Goal: Task Accomplishment & Management: Complete application form

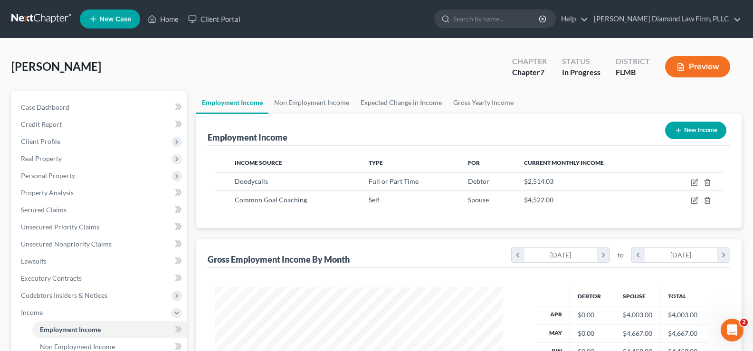
scroll to position [171, 307]
click at [171, 19] on link "Home" at bounding box center [163, 18] width 40 height 17
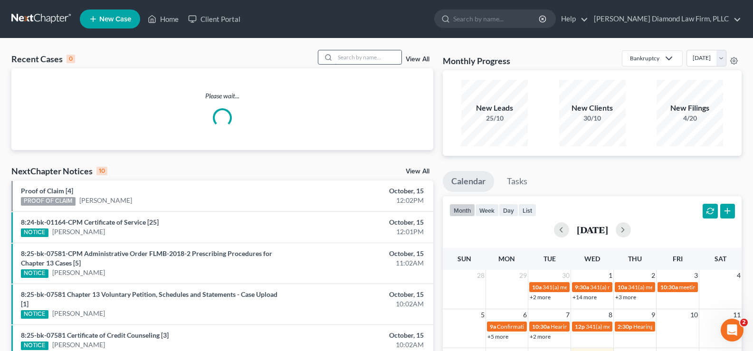
click at [344, 58] on input "search" at bounding box center [368, 57] width 67 height 14
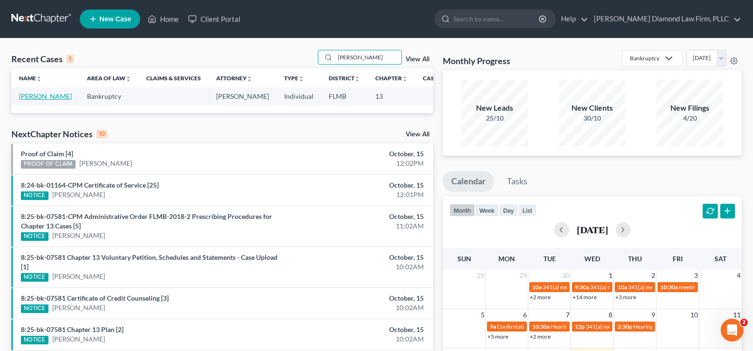
type input "[PERSON_NAME]"
click at [30, 100] on link "[PERSON_NAME]" at bounding box center [45, 96] width 53 height 8
select select "7"
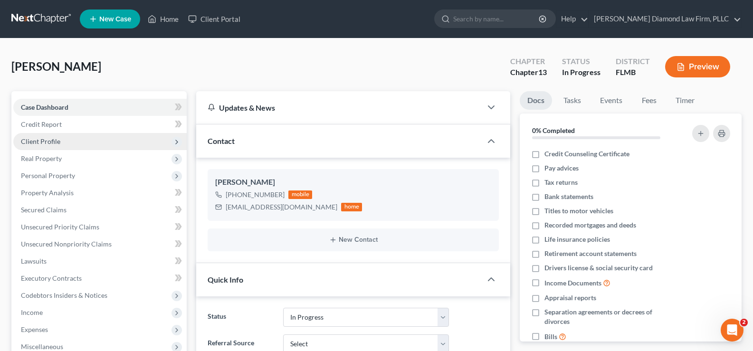
click at [46, 143] on span "Client Profile" at bounding box center [40, 141] width 39 height 8
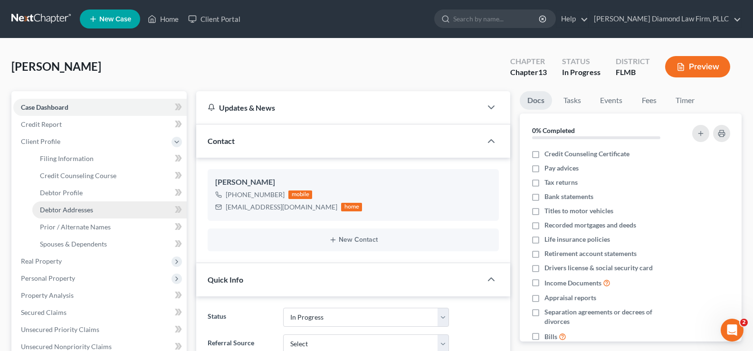
click at [81, 210] on span "Debtor Addresses" at bounding box center [66, 210] width 53 height 8
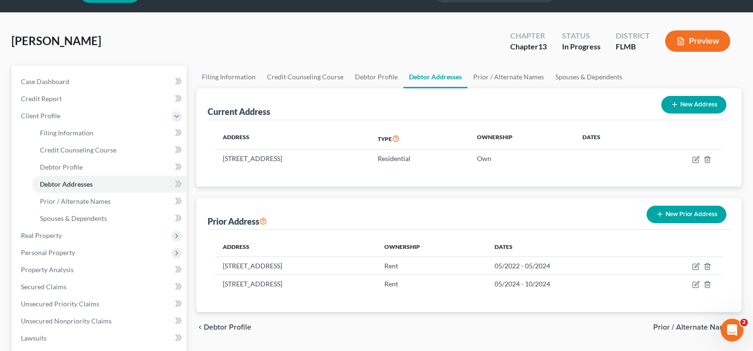
scroll to position [48, 0]
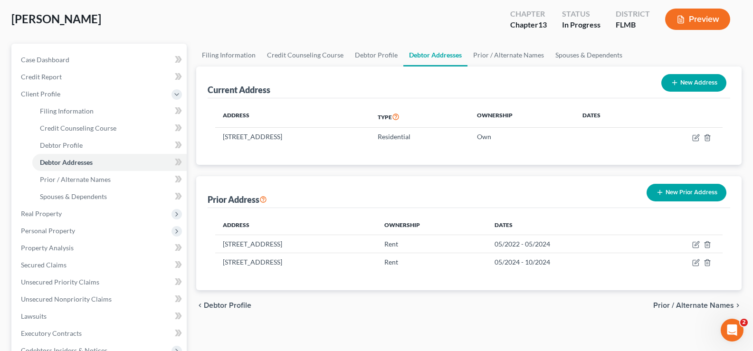
click at [686, 191] on button "New Prior Address" at bounding box center [687, 193] width 80 height 18
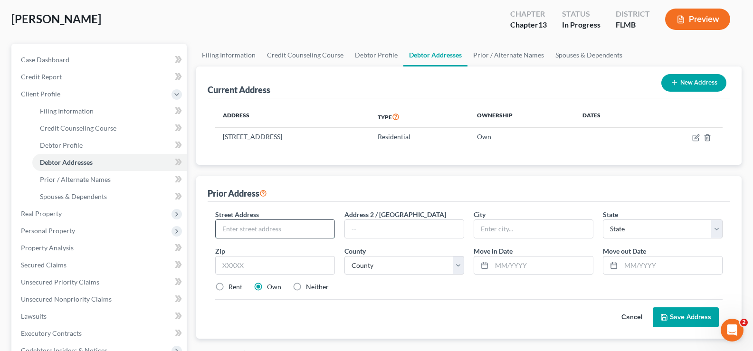
click at [272, 225] on input "text" at bounding box center [275, 229] width 119 height 18
type input "[STREET_ADDRESS]"
type input "34689"
type input "[GEOGRAPHIC_DATA]"
select select "9"
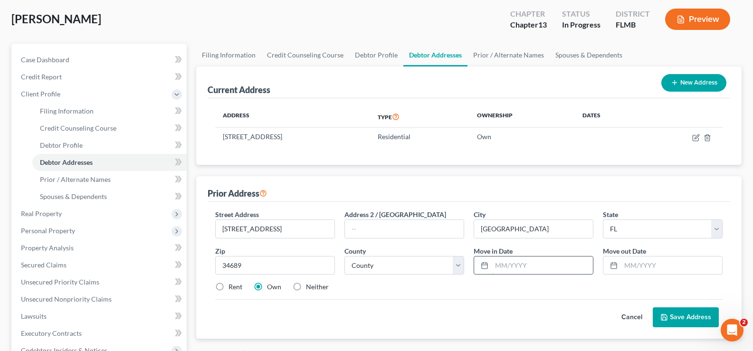
click at [509, 268] on input "text" at bounding box center [542, 266] width 101 height 18
type input "11/2024"
type input "09/2025"
click at [426, 270] on select "County [GEOGRAPHIC_DATA] [GEOGRAPHIC_DATA] [GEOGRAPHIC_DATA] [GEOGRAPHIC_DATA] …" at bounding box center [405, 265] width 120 height 19
select select "51"
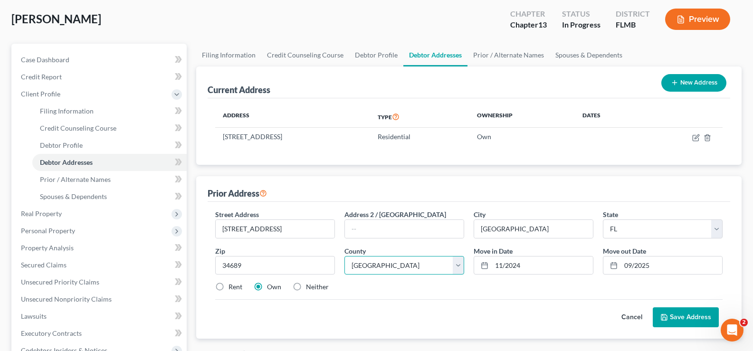
click at [345, 256] on select "County [GEOGRAPHIC_DATA] [GEOGRAPHIC_DATA] [GEOGRAPHIC_DATA] [GEOGRAPHIC_DATA] …" at bounding box center [405, 265] width 120 height 19
click at [500, 268] on input "11/2024" at bounding box center [542, 266] width 101 height 18
type input "10/2024"
click at [682, 317] on button "Save Address" at bounding box center [686, 318] width 66 height 20
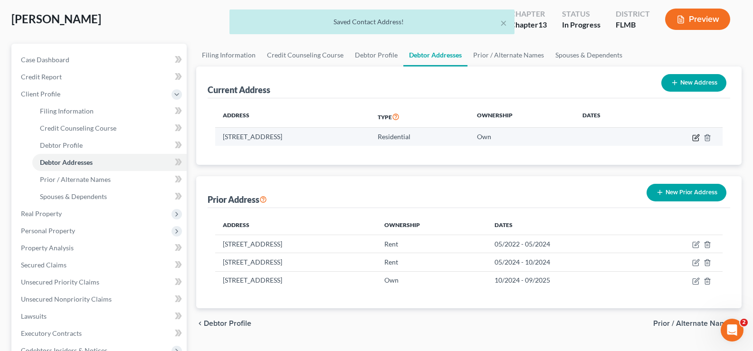
click at [696, 138] on icon "button" at bounding box center [697, 137] width 4 height 4
select select "9"
select select "51"
select select "0"
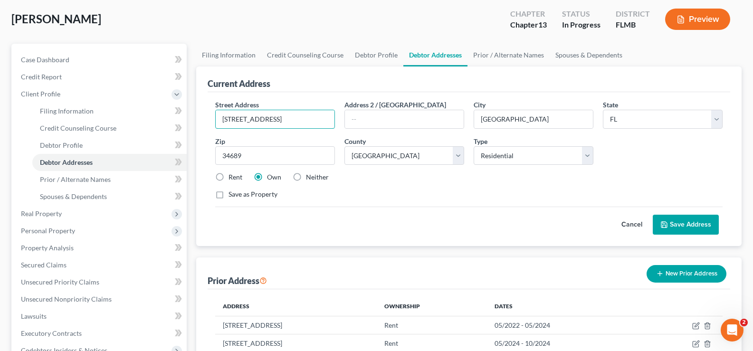
drag, startPoint x: 271, startPoint y: 128, endPoint x: 214, endPoint y: 119, distance: 57.7
click at [214, 119] on div "Street Address * [STREET_ADDRESS]" at bounding box center [275, 114] width 129 height 29
type input "[STREET_ADDRESS]"
type input "34461"
type input "Lecanto"
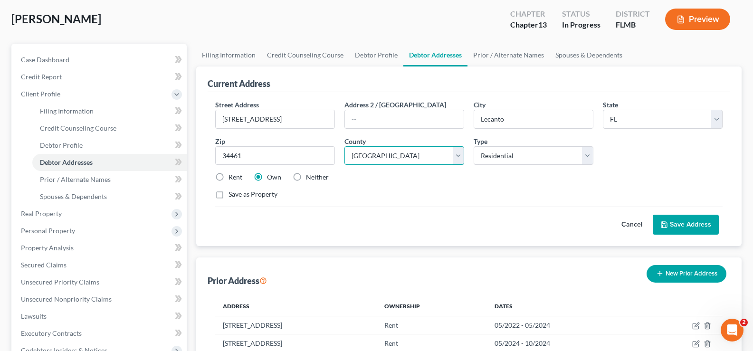
click at [405, 159] on select "County [GEOGRAPHIC_DATA] [GEOGRAPHIC_DATA] [GEOGRAPHIC_DATA] [GEOGRAPHIC_DATA] …" at bounding box center [405, 155] width 120 height 19
select select "8"
click at [345, 146] on select "County [GEOGRAPHIC_DATA] [GEOGRAPHIC_DATA] [GEOGRAPHIC_DATA] [GEOGRAPHIC_DATA] …" at bounding box center [405, 155] width 120 height 19
click at [229, 177] on label "Rent" at bounding box center [236, 178] width 14 height 10
click at [232, 177] on input "Rent" at bounding box center [235, 176] width 6 height 6
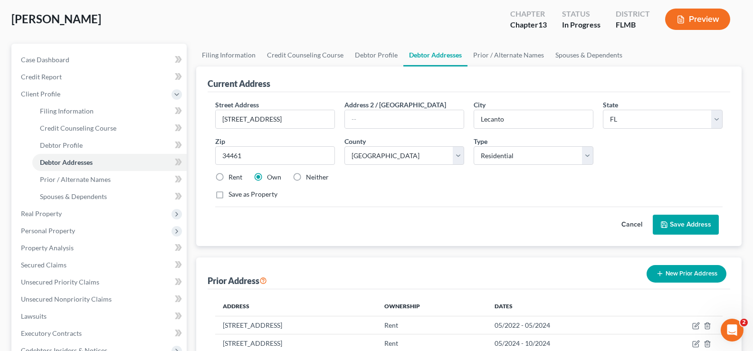
radio input "true"
click at [697, 220] on button "Save Address" at bounding box center [686, 225] width 66 height 20
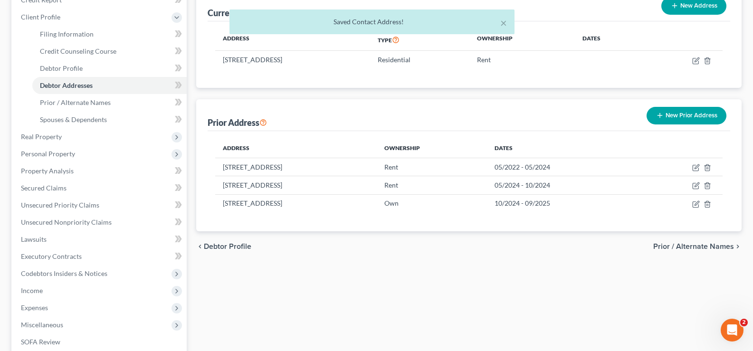
scroll to position [143, 0]
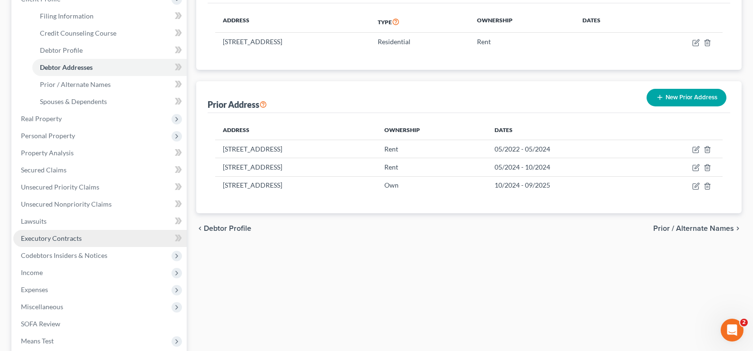
click at [72, 237] on span "Executory Contracts" at bounding box center [51, 238] width 61 height 8
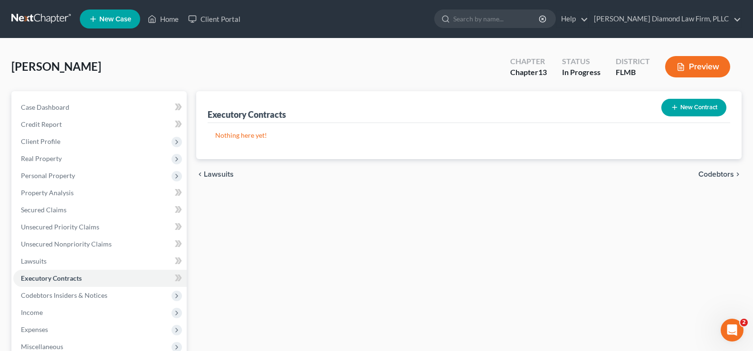
click at [695, 105] on button "New Contract" at bounding box center [694, 108] width 65 height 18
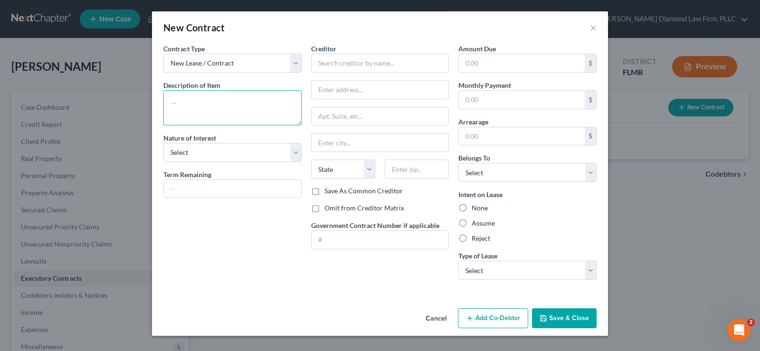
click at [215, 105] on textarea at bounding box center [233, 107] width 138 height 35
type textarea "Residential lease"
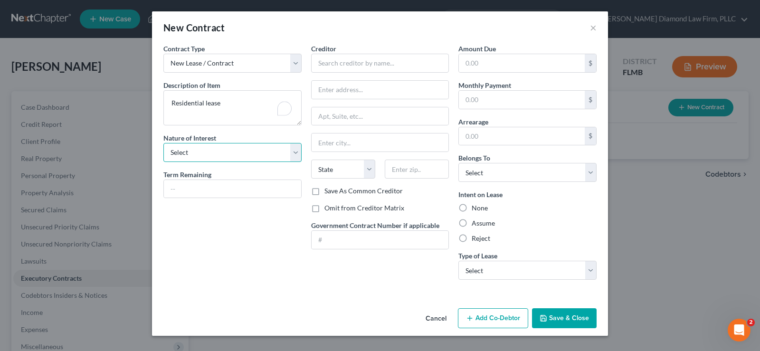
click at [208, 151] on select "Select Purchaser Agent Lessor Lessee" at bounding box center [233, 152] width 138 height 19
select select "3"
click at [164, 143] on select "Select Purchaser Agent Lessor Lessee" at bounding box center [233, 152] width 138 height 19
click at [214, 191] on input "text" at bounding box center [232, 189] width 137 height 18
type input "11 months"
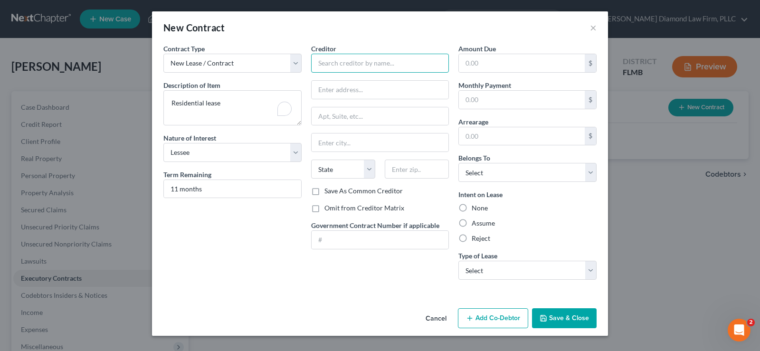
click at [344, 58] on input "text" at bounding box center [380, 63] width 138 height 19
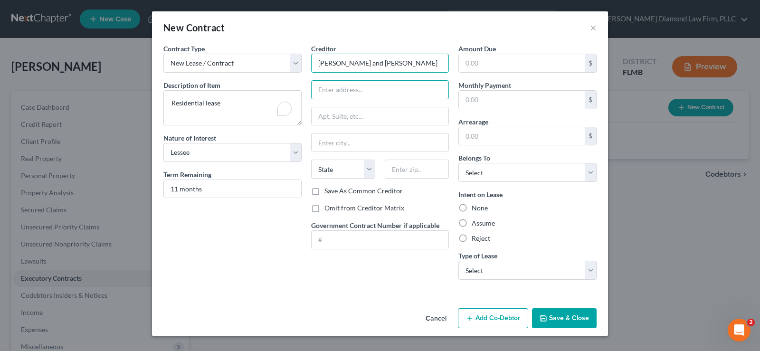
click at [411, 72] on input "[PERSON_NAME] and [PERSON_NAME]" at bounding box center [380, 63] width 138 height 19
click at [427, 62] on input "[PERSON_NAME] and [PERSON_NAME]" at bounding box center [380, 63] width 138 height 19
drag, startPoint x: 427, startPoint y: 63, endPoint x: 312, endPoint y: 58, distance: 115.1
click at [312, 58] on input "[PERSON_NAME] and [PERSON_NAME]" at bounding box center [380, 63] width 138 height 19
type input "LPT Realty LLC"
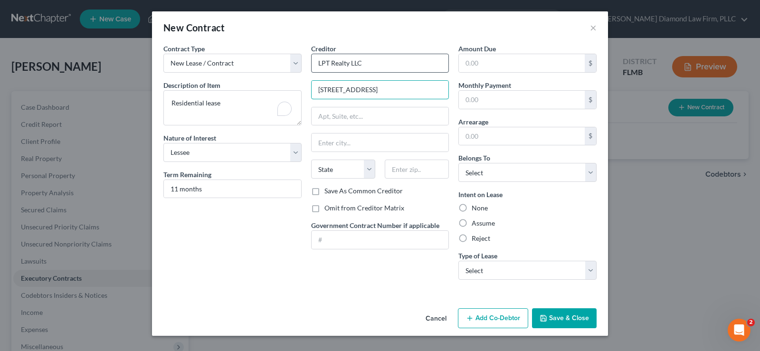
type input "[STREET_ADDRESS]"
type input "34461"
type input "Lecanto"
select select "9"
click at [325, 207] on label "Omit from Creditor Matrix" at bounding box center [365, 208] width 80 height 10
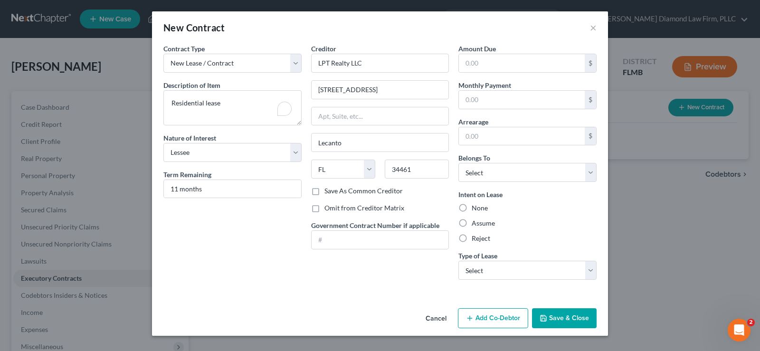
click at [328, 207] on input "Omit from Creditor Matrix" at bounding box center [331, 206] width 6 height 6
checkbox input "true"
click at [487, 104] on input "text" at bounding box center [522, 100] width 126 height 18
type input "1,800"
click at [472, 223] on label "Assume" at bounding box center [483, 224] width 23 height 10
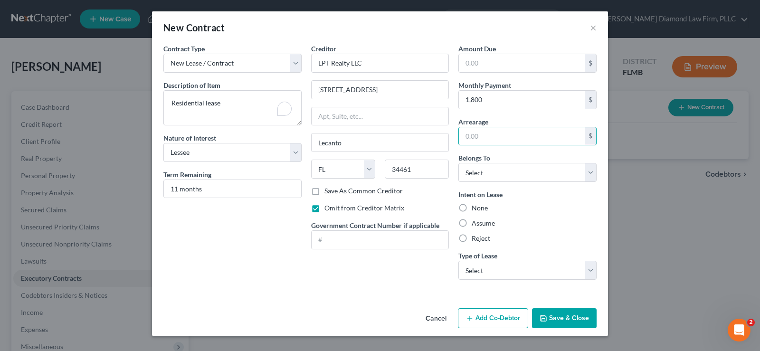
click at [476, 223] on input "Assume" at bounding box center [479, 222] width 6 height 6
radio input "true"
click at [506, 174] on select "Select Debtor 1 Only Debtor 2 Only Debtor 1 And Debtor 2 Only At Least One Of T…" at bounding box center [528, 172] width 138 height 19
select select "0"
click at [459, 163] on select "Select Debtor 1 Only Debtor 2 Only Debtor 1 And Debtor 2 Only At Least One Of T…" at bounding box center [528, 172] width 138 height 19
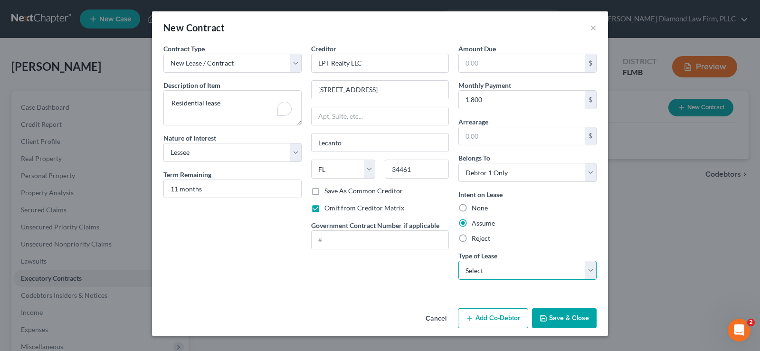
click at [500, 270] on select "Select Real Estate Car Other" at bounding box center [528, 270] width 138 height 19
select select "0"
click at [459, 261] on select "Select Real Estate Car Other" at bounding box center [528, 270] width 138 height 19
click at [567, 316] on button "Save & Close" at bounding box center [564, 318] width 65 height 20
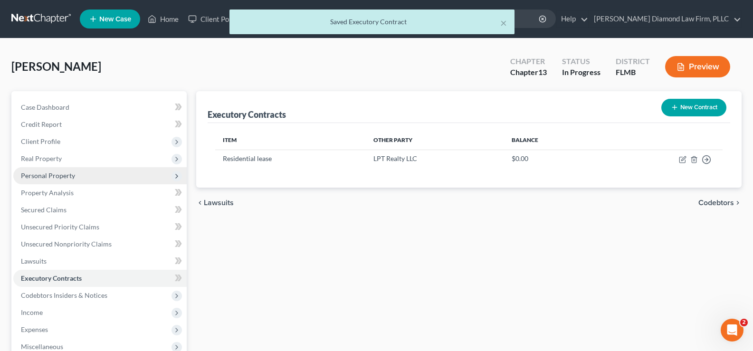
click at [70, 177] on span "Personal Property" at bounding box center [48, 176] width 54 height 8
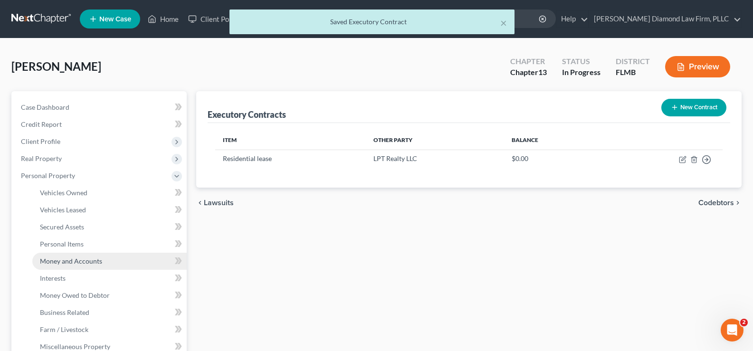
click at [83, 264] on span "Money and Accounts" at bounding box center [71, 261] width 62 height 8
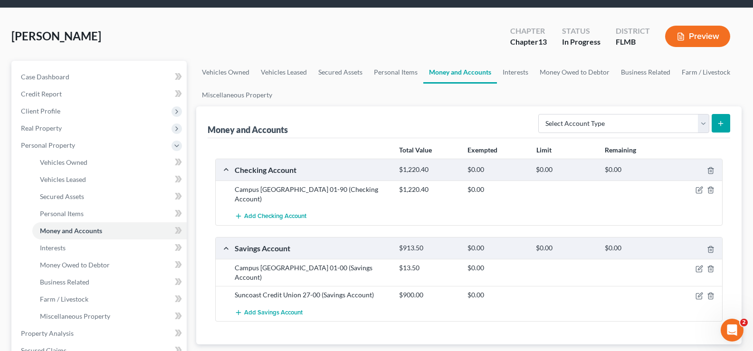
scroll to position [48, 0]
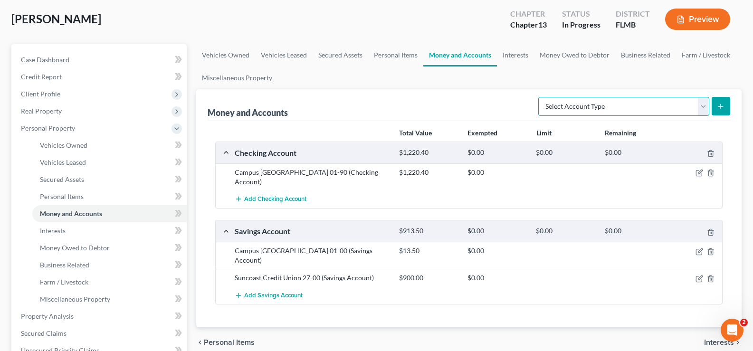
click at [662, 99] on select "Select Account Type Brokerage Cash on Hand Certificates of Deposit Checking Acc…" at bounding box center [624, 106] width 171 height 19
select select "security_deposits"
click at [540, 97] on select "Select Account Type Brokerage Cash on Hand Certificates of Deposit Checking Acc…" at bounding box center [624, 106] width 171 height 19
click at [722, 101] on button "submit" at bounding box center [721, 106] width 19 height 19
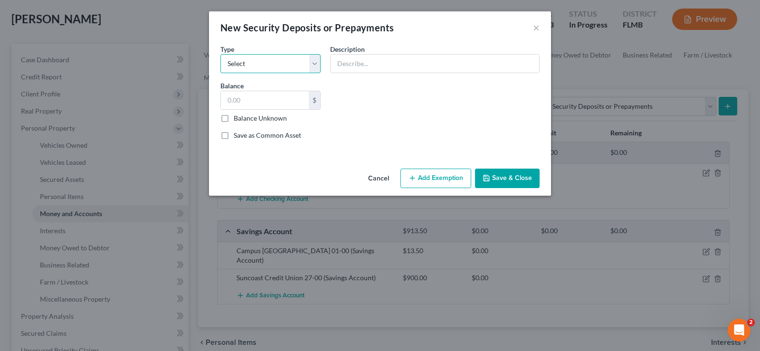
click at [289, 66] on select "Select Electric Gas Heating Oil Security Deposit On Rental Unit Prepaid Rent Te…" at bounding box center [271, 63] width 100 height 19
select select "3"
click at [221, 54] on select "Select Electric Gas Heating Oil Security Deposit On Rental Unit Prepaid Rent Te…" at bounding box center [271, 63] width 100 height 19
click at [356, 60] on input "text" at bounding box center [435, 64] width 209 height 18
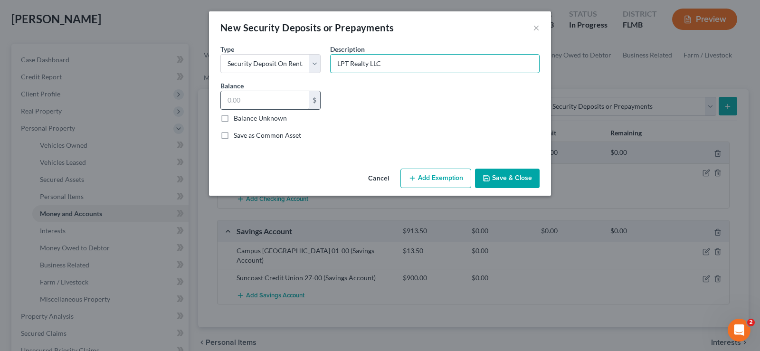
type input "LPT Realty LLC"
click at [280, 99] on input "text" at bounding box center [265, 100] width 88 height 18
type input "1,800"
click at [508, 174] on button "Save & Close" at bounding box center [507, 179] width 65 height 20
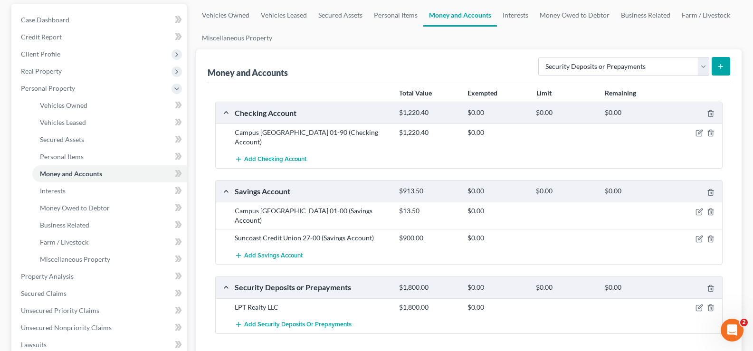
scroll to position [143, 0]
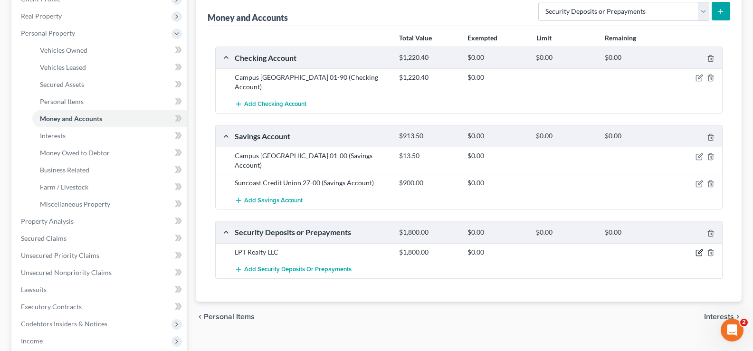
click at [699, 249] on icon "button" at bounding box center [700, 253] width 8 height 8
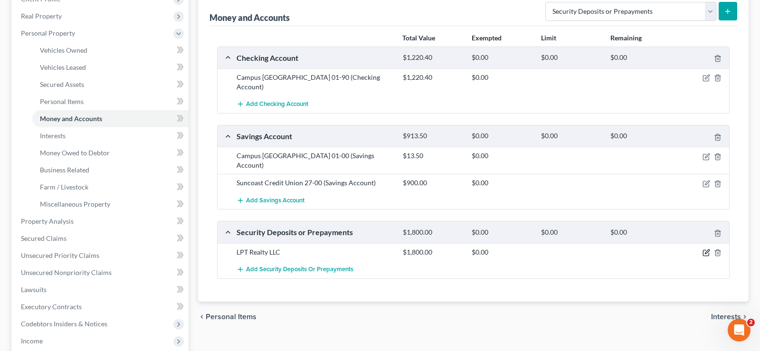
select select "3"
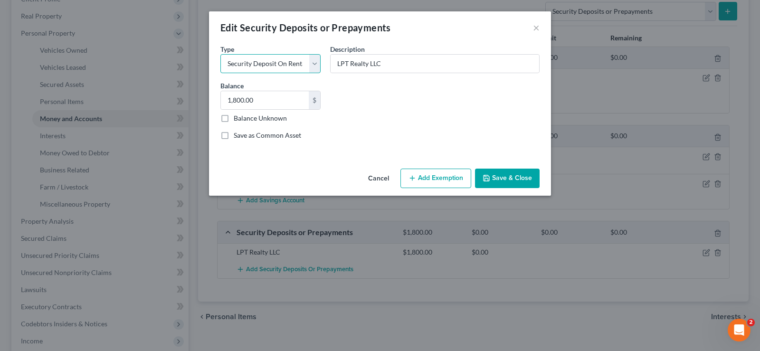
click at [269, 57] on select "Select Electric Gas Heating Oil Security Deposit On Rental Unit Prepaid Rent Te…" at bounding box center [271, 63] width 100 height 19
click at [269, 58] on select "Select Electric Gas Heating Oil Security Deposit On Rental Unit Prepaid Rent Te…" at bounding box center [271, 63] width 100 height 19
click at [336, 63] on input "LPT Realty LLC" at bounding box center [435, 64] width 209 height 18
click at [388, 66] on input "LPT Realty LLC" at bounding box center [435, 64] width 209 height 18
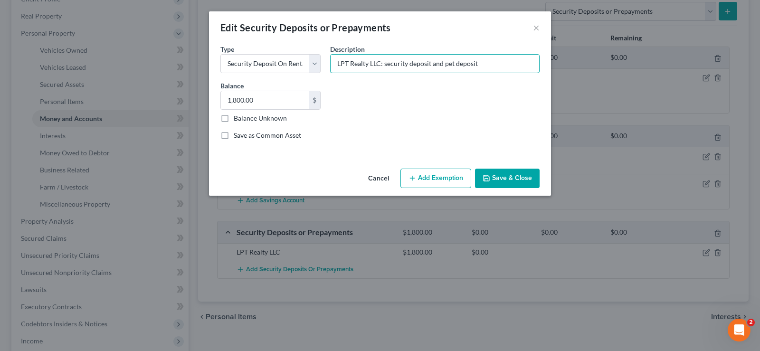
type input "LPT Realty LLC: security deposit and pet deposit"
type input "2,100"
click at [496, 181] on button "Save & Close" at bounding box center [507, 179] width 65 height 20
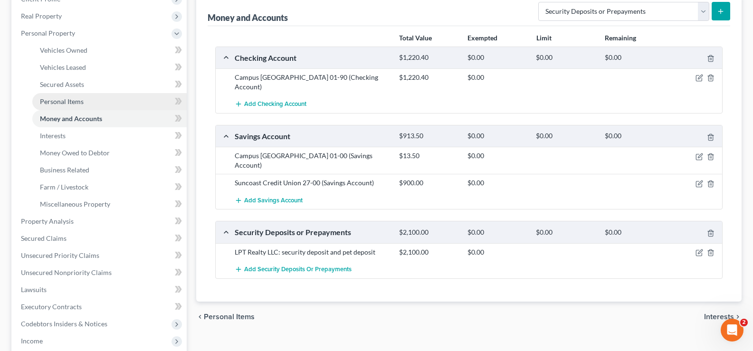
click at [68, 104] on span "Personal Items" at bounding box center [62, 101] width 44 height 8
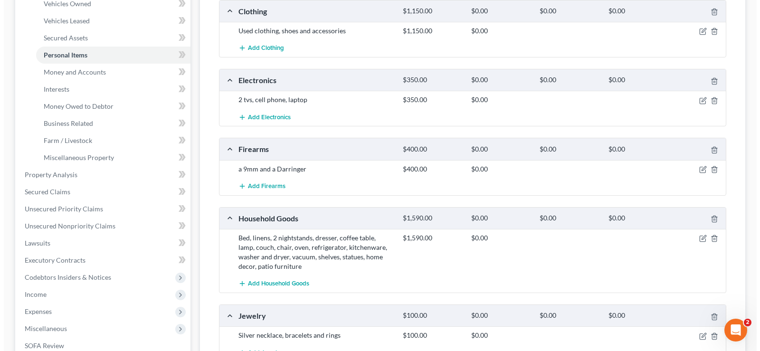
scroll to position [190, 0]
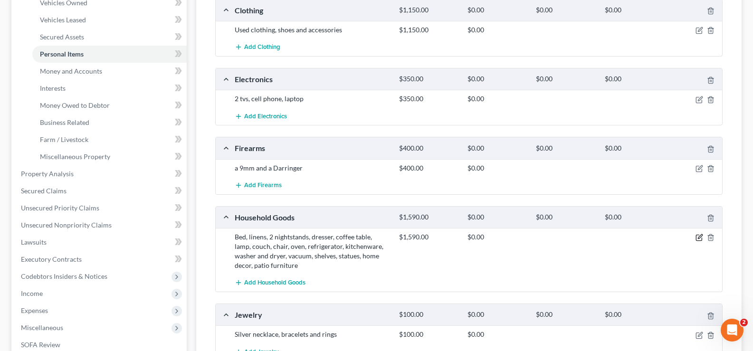
click at [702, 237] on icon "button" at bounding box center [700, 237] width 4 height 4
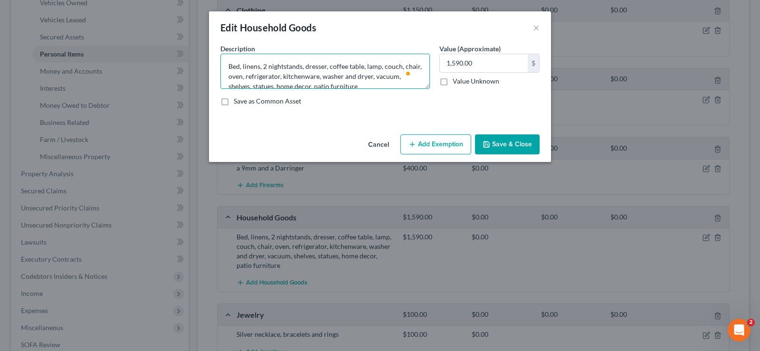
drag, startPoint x: 246, startPoint y: 78, endPoint x: 297, endPoint y: 76, distance: 51.4
click at [297, 76] on textarea "Bed, linens, 2 nightstands, dresser, coffee table, lamp, couch, chair, oven, re…" at bounding box center [326, 71] width 210 height 35
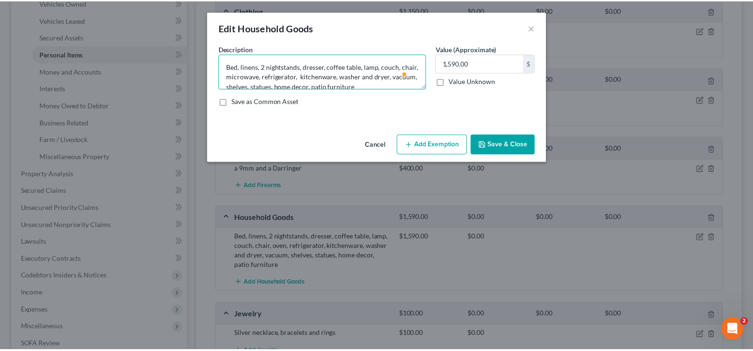
scroll to position [10, 0]
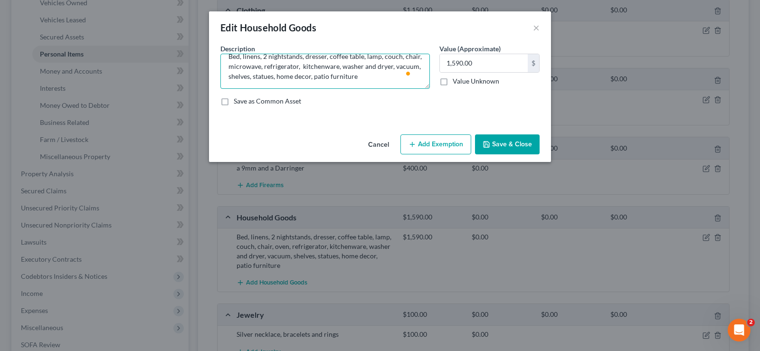
type textarea "Bed, linens, 2 nightstands, dresser, coffee table, lamp, couch, chair, microwav…"
click at [494, 63] on input "1,590.00" at bounding box center [484, 63] width 88 height 18
type input "1,490"
click at [507, 145] on button "Save & Close" at bounding box center [507, 145] width 65 height 20
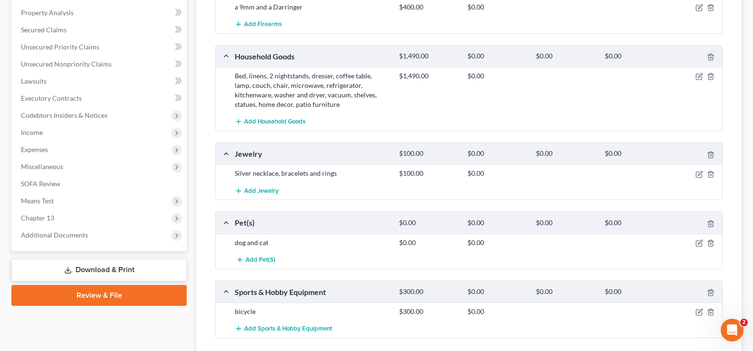
scroll to position [380, 0]
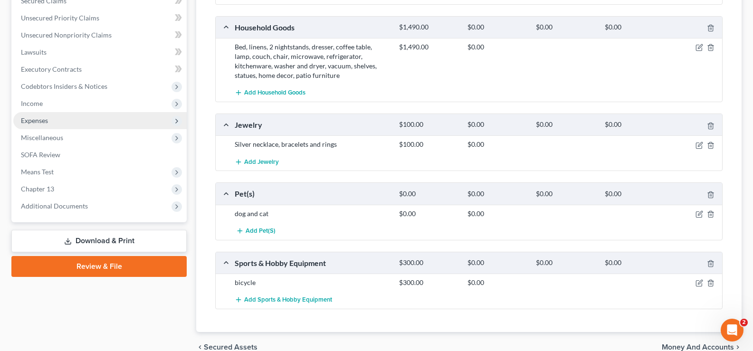
click at [57, 123] on span "Expenses" at bounding box center [99, 120] width 173 height 17
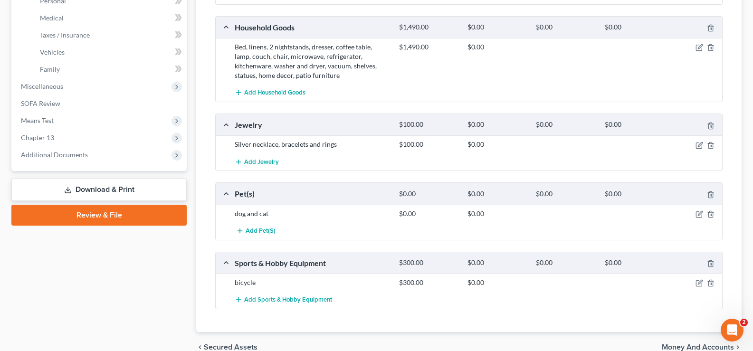
scroll to position [209, 0]
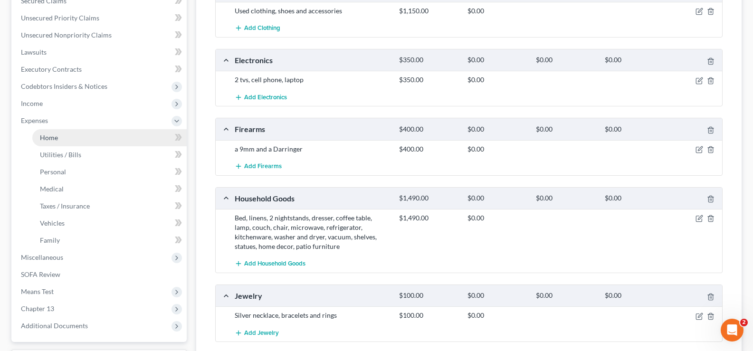
click at [64, 137] on link "Home" at bounding box center [109, 137] width 154 height 17
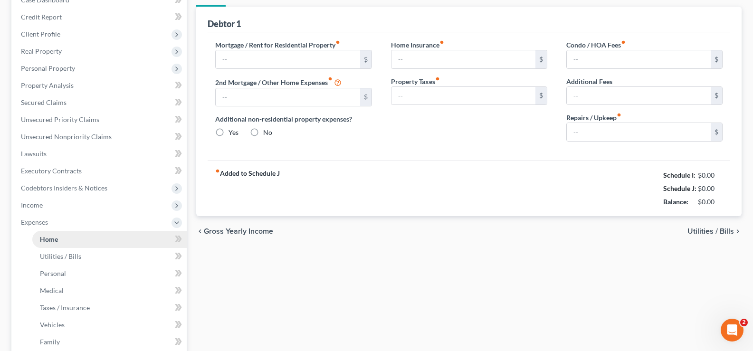
type input "1,985.00"
type input "0.00"
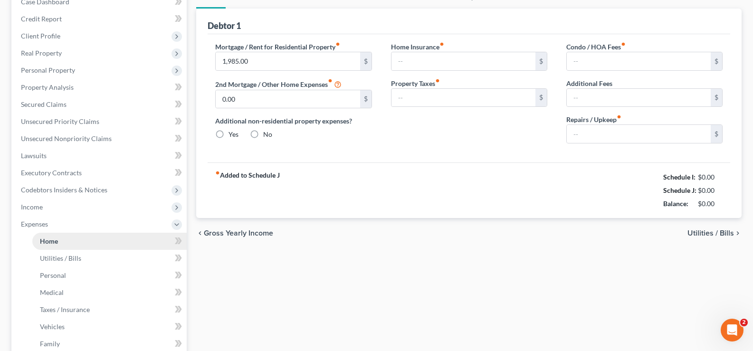
radio input "true"
type input "0.00"
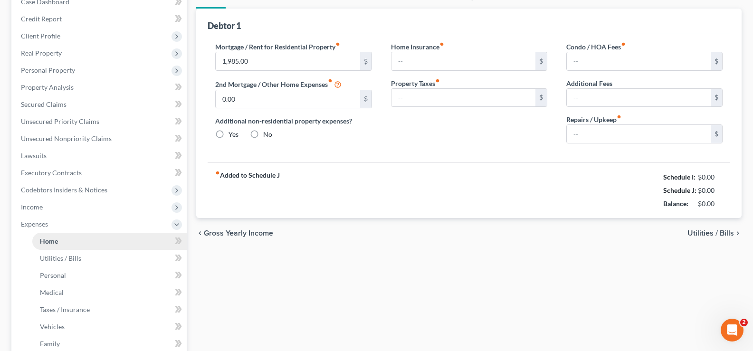
type input "150.00"
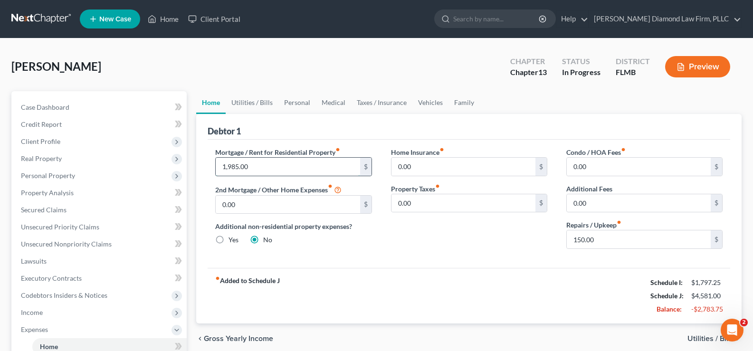
click at [279, 169] on input "1,985.00" at bounding box center [288, 167] width 144 height 18
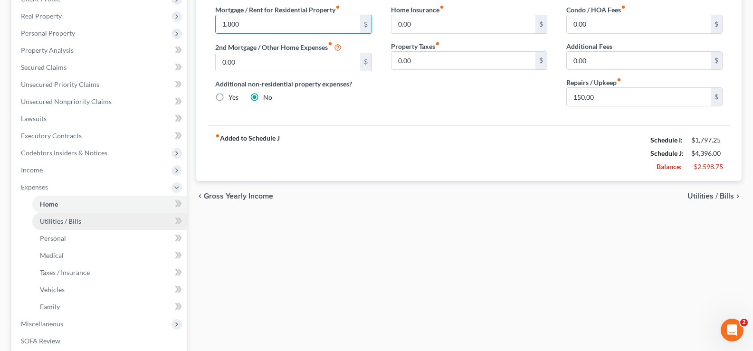
type input "1,800"
click at [78, 220] on span "Utilities / Bills" at bounding box center [60, 221] width 41 height 8
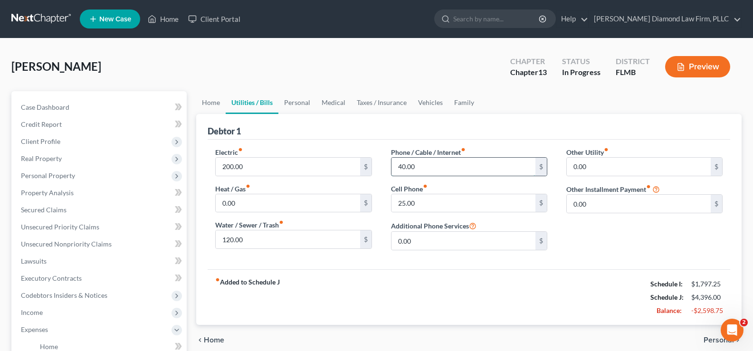
click at [436, 166] on input "40.00" at bounding box center [464, 167] width 144 height 18
type input "50"
click at [424, 202] on input "25.00" at bounding box center [464, 203] width 144 height 18
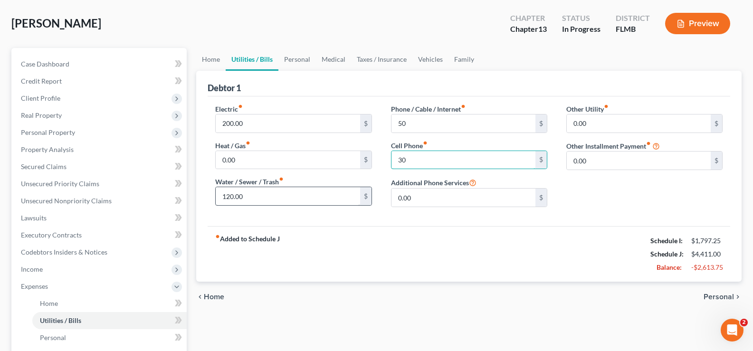
scroll to position [48, 0]
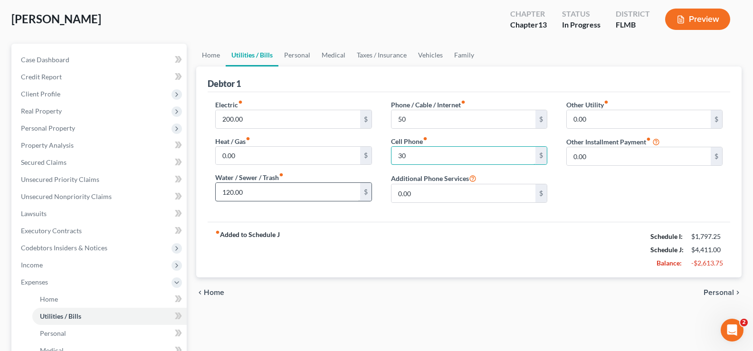
type input "30"
click at [250, 193] on input "120.00" at bounding box center [288, 192] width 144 height 18
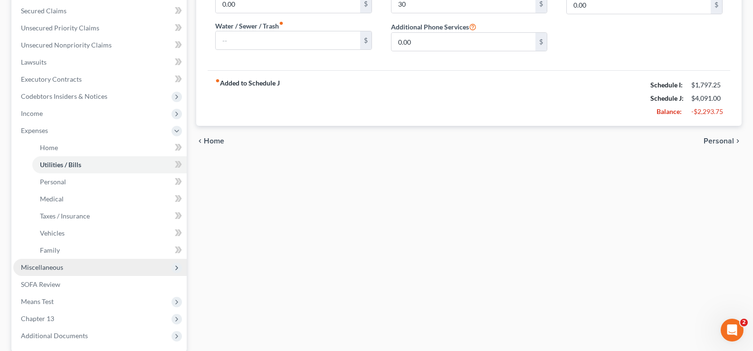
scroll to position [238, 0]
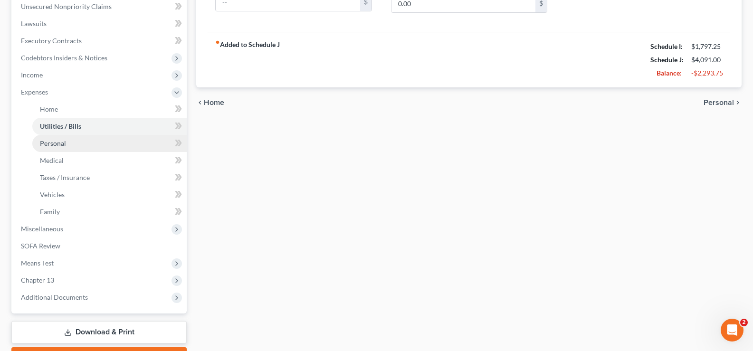
click at [79, 142] on link "Personal" at bounding box center [109, 143] width 154 height 17
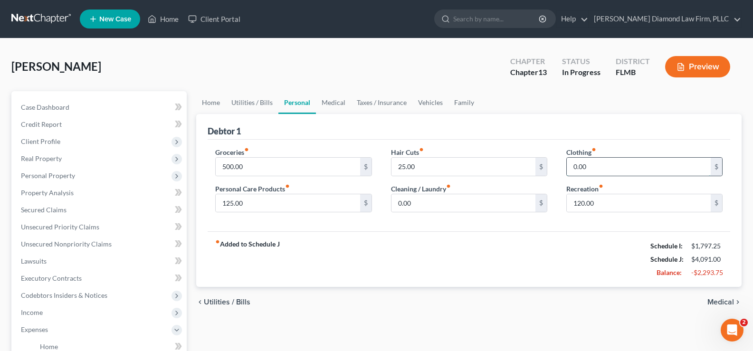
click at [597, 169] on input "0.00" at bounding box center [639, 167] width 144 height 18
type input "75"
click at [602, 204] on input "120.00" at bounding box center [639, 203] width 144 height 18
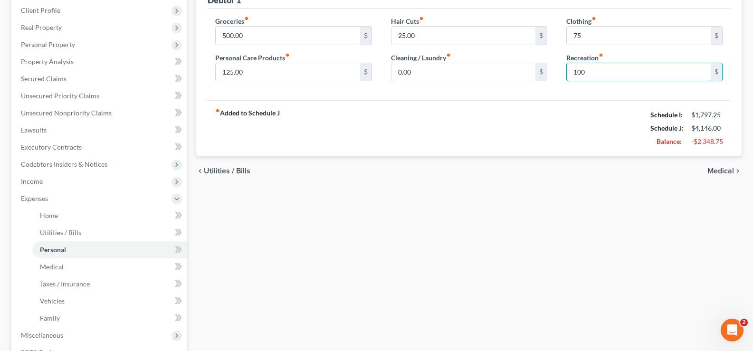
scroll to position [190, 0]
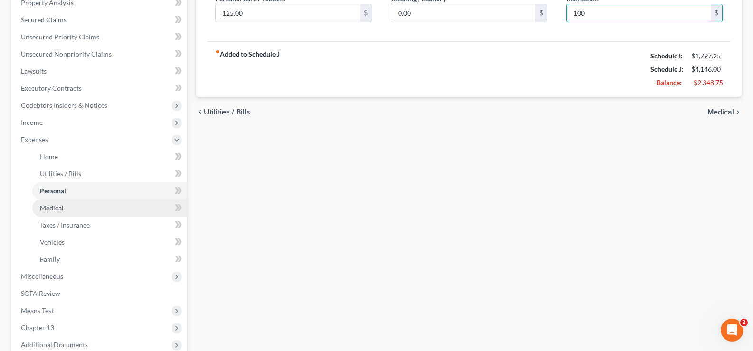
type input "100"
click at [81, 207] on link "Medical" at bounding box center [109, 208] width 154 height 17
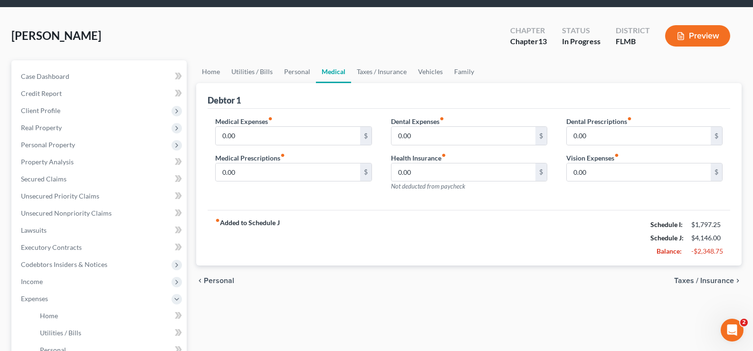
scroll to position [48, 0]
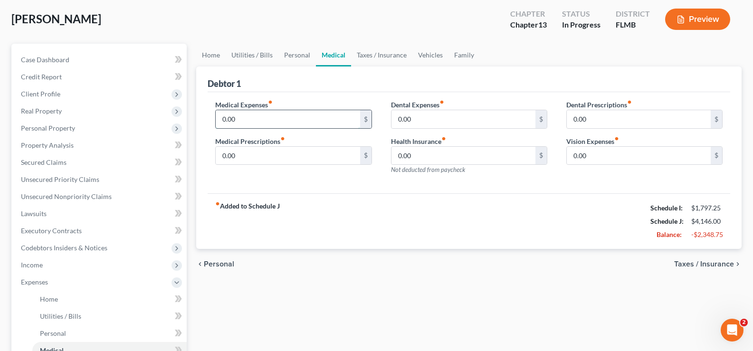
click at [241, 122] on input "0.00" at bounding box center [288, 119] width 144 height 18
type input "75"
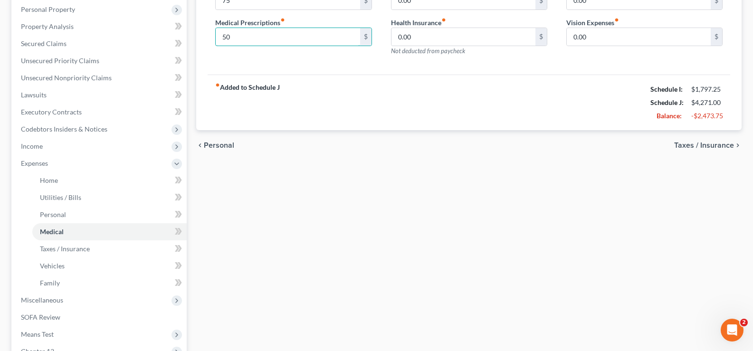
scroll to position [190, 0]
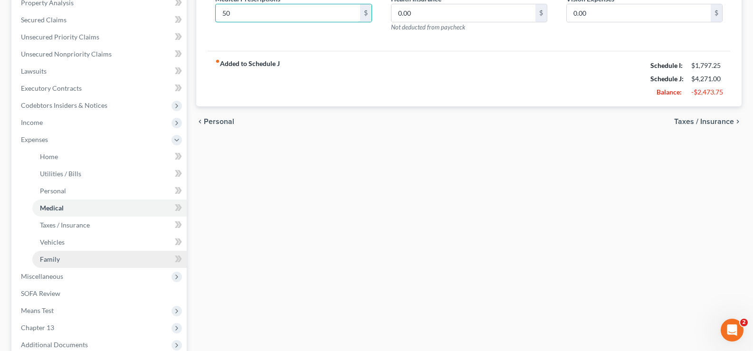
type input "50"
click at [68, 259] on link "Family" at bounding box center [109, 259] width 154 height 17
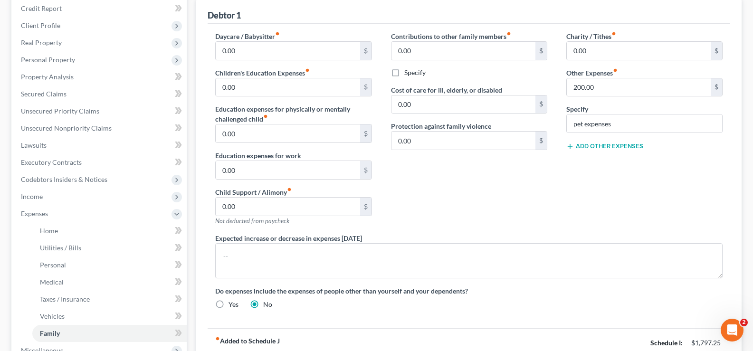
scroll to position [143, 0]
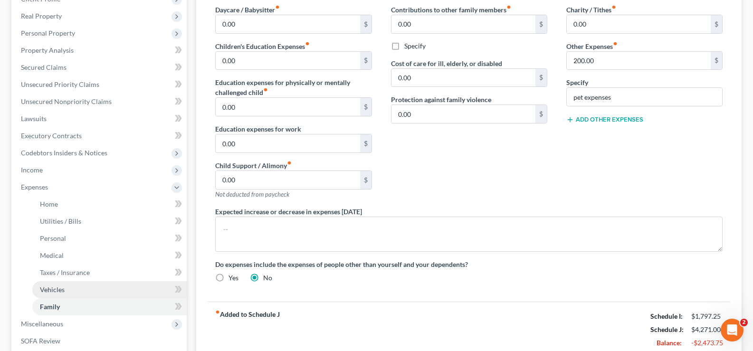
click at [76, 288] on link "Vehicles" at bounding box center [109, 289] width 154 height 17
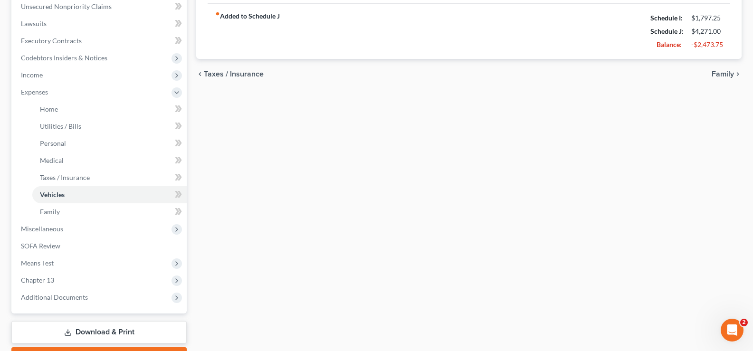
scroll to position [190, 0]
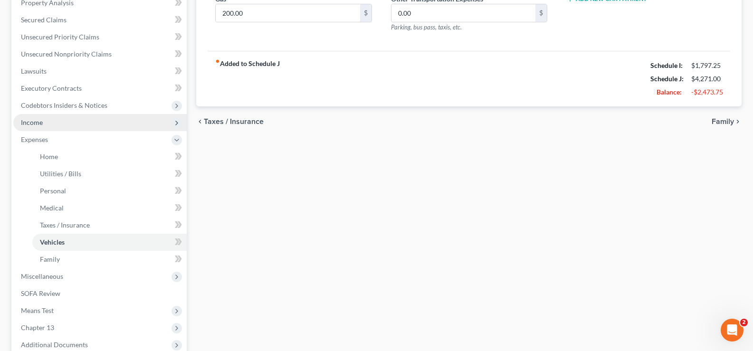
click at [54, 121] on span "Income" at bounding box center [99, 122] width 173 height 17
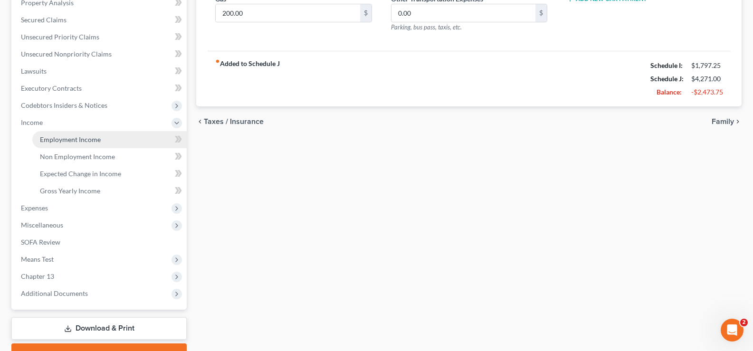
click at [87, 140] on span "Employment Income" at bounding box center [70, 139] width 61 height 8
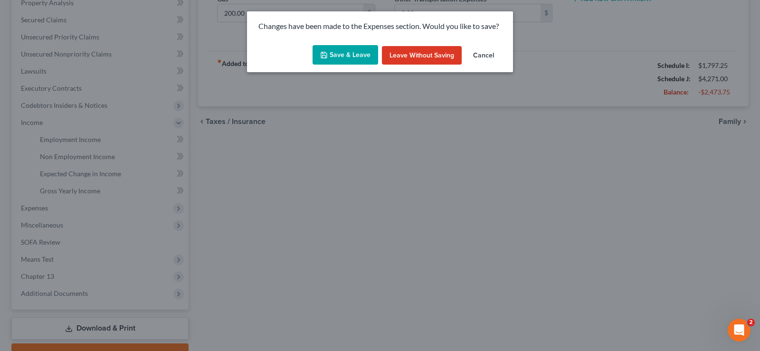
click at [349, 53] on button "Save & Leave" at bounding box center [346, 55] width 66 height 20
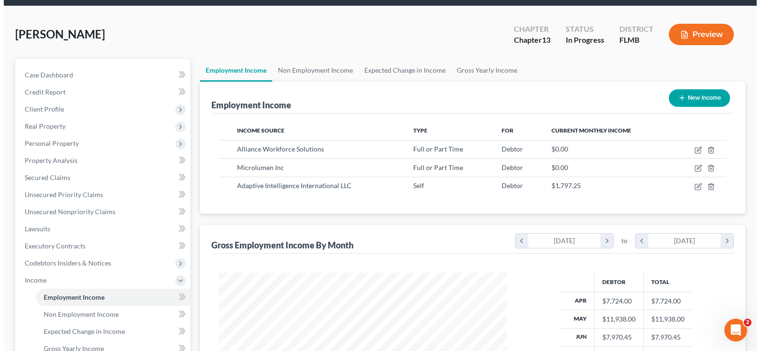
scroll to position [95, 0]
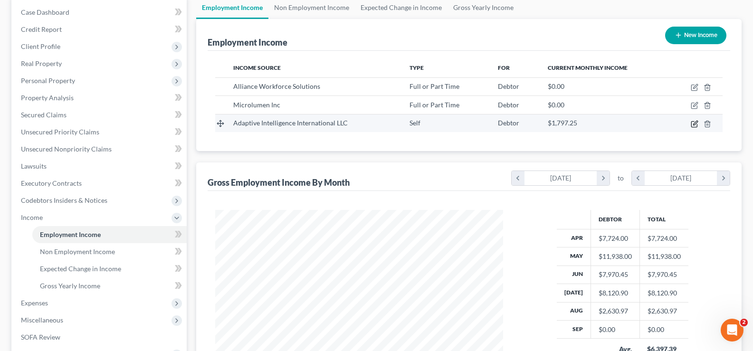
click at [694, 124] on icon "button" at bounding box center [695, 124] width 8 height 8
select select "1"
select select "35"
select select "2"
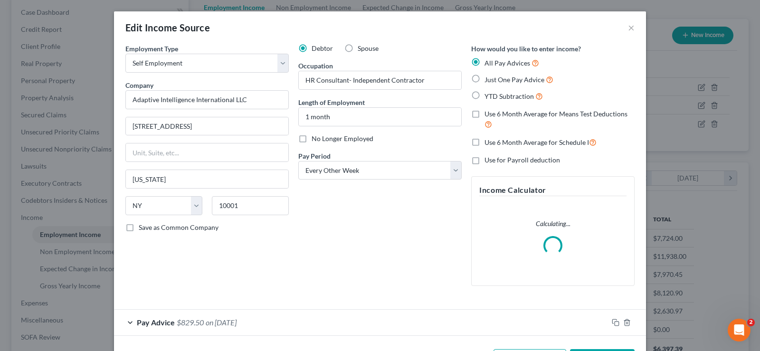
scroll to position [37, 0]
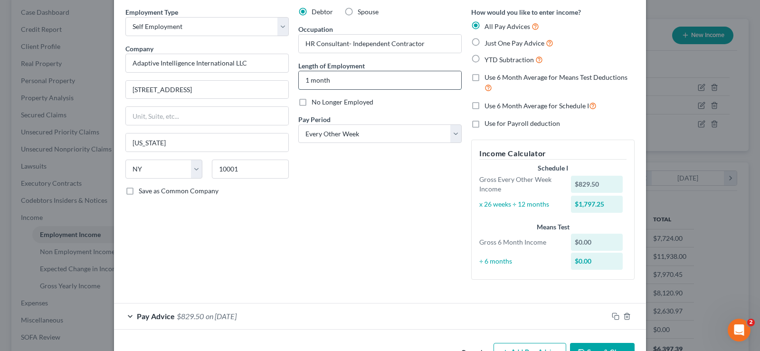
click at [307, 80] on input "1 month" at bounding box center [380, 80] width 163 height 18
type input "1.5 months"
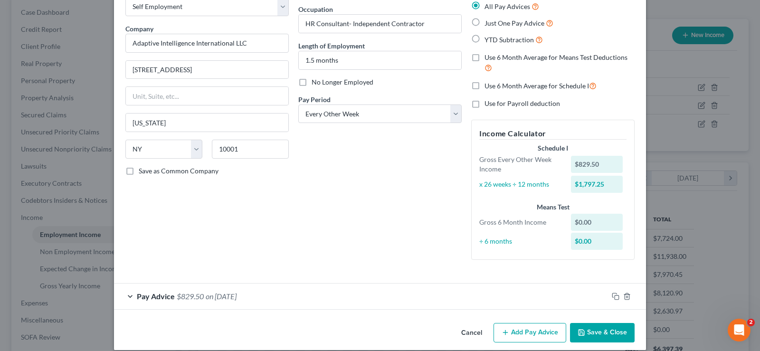
scroll to position [67, 0]
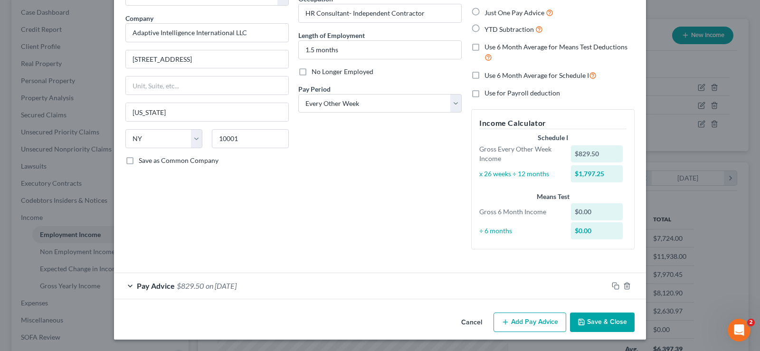
drag, startPoint x: 511, startPoint y: 320, endPoint x: 409, endPoint y: 254, distance: 121.8
click at [510, 320] on button "Add Pay Advice" at bounding box center [530, 323] width 73 height 20
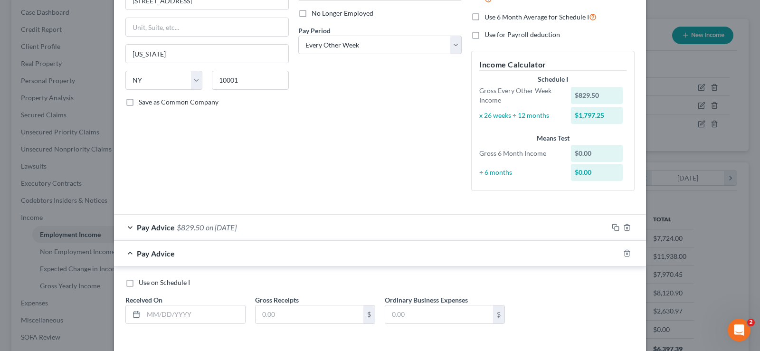
scroll to position [165, 0]
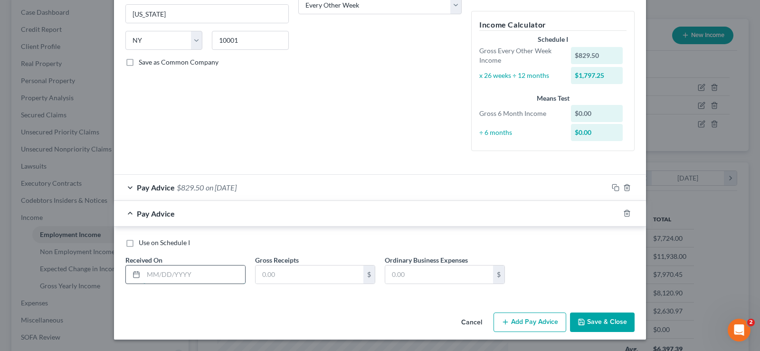
click at [171, 275] on input "text" at bounding box center [195, 275] width 102 height 18
type input "[DATE]"
click at [266, 277] on input "text" at bounding box center [310, 275] width 108 height 18
type input "546.75"
click at [520, 319] on button "Add Pay Advice" at bounding box center [530, 323] width 73 height 20
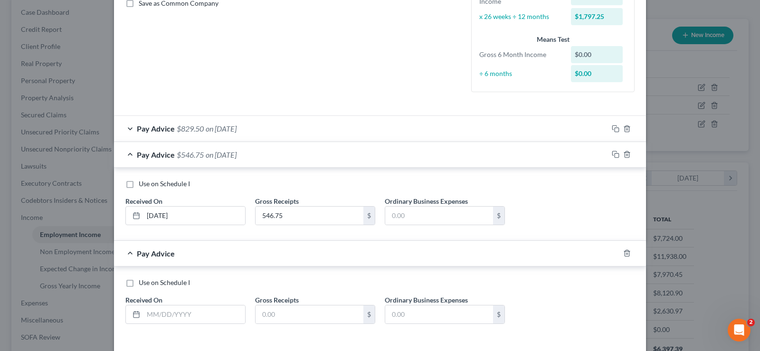
scroll to position [260, 0]
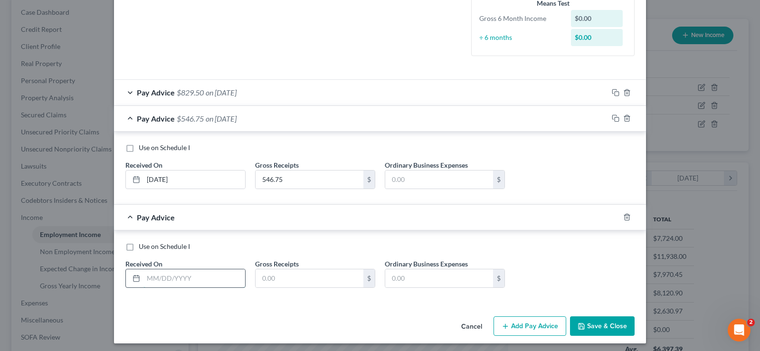
click at [181, 279] on input "text" at bounding box center [195, 278] width 102 height 18
click at [165, 279] on input "text" at bounding box center [195, 278] width 102 height 18
type input "[DATE]"
click at [280, 273] on input "text" at bounding box center [310, 278] width 108 height 18
type input "960.75"
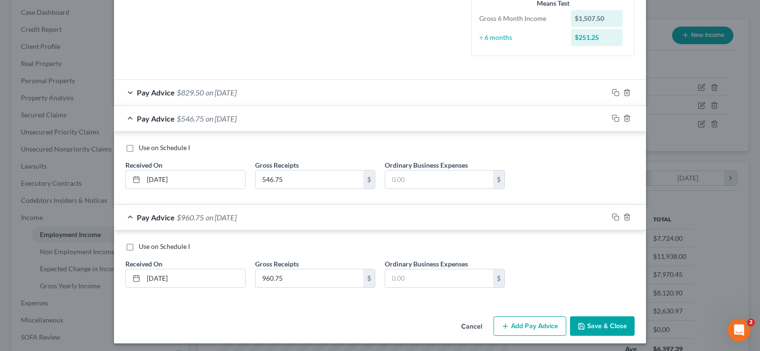
click at [554, 183] on div "Use on Schedule I Received On * [DATE] Gross Receipts 546.75 $ Ordinary Busines…" at bounding box center [380, 170] width 519 height 54
click at [128, 119] on div "Pay Advice $546.75 on [DATE]" at bounding box center [361, 118] width 494 height 25
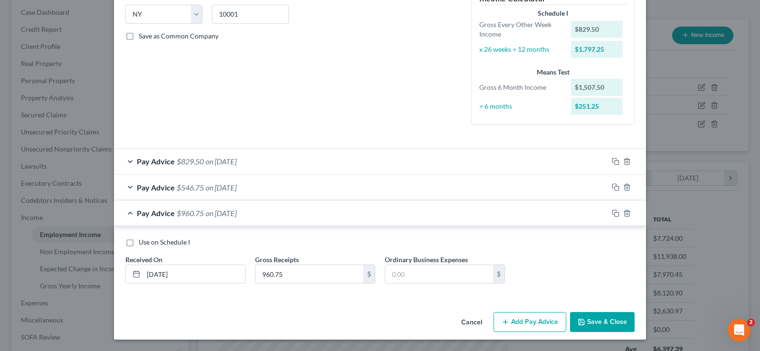
scroll to position [192, 0]
click at [127, 214] on div "Pay Advice $960.75 on [DATE]" at bounding box center [361, 213] width 494 height 25
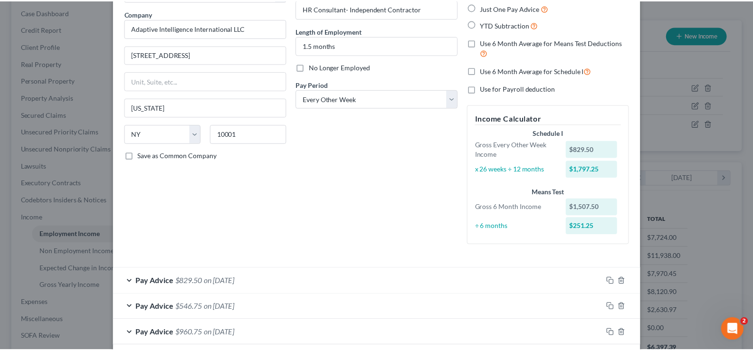
scroll to position [119, 0]
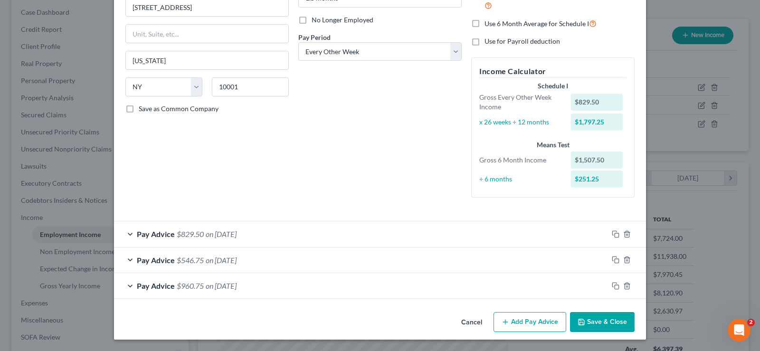
click at [603, 318] on button "Save & Close" at bounding box center [602, 322] width 65 height 20
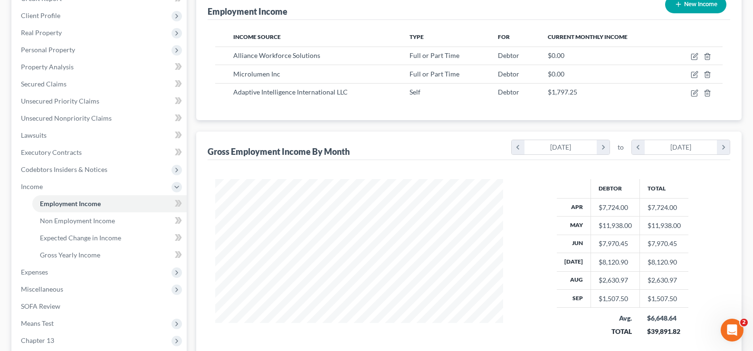
scroll to position [143, 0]
